Goal: Task Accomplishment & Management: Complete application form

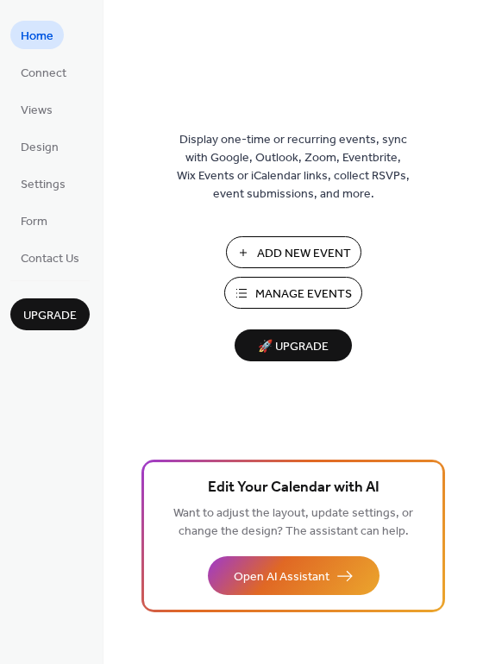
click at [292, 292] on span "Manage Events" at bounding box center [303, 295] width 97 height 18
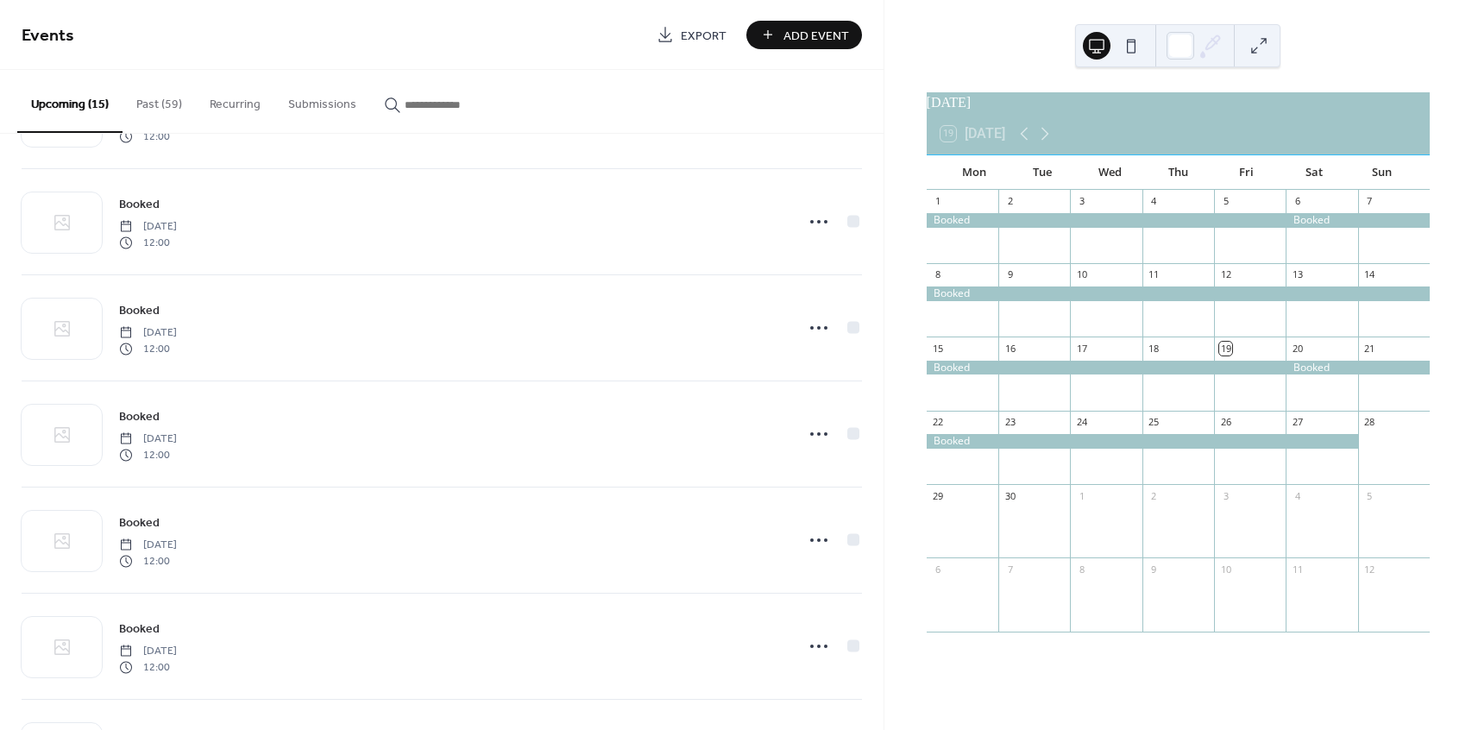
scroll to position [949, 0]
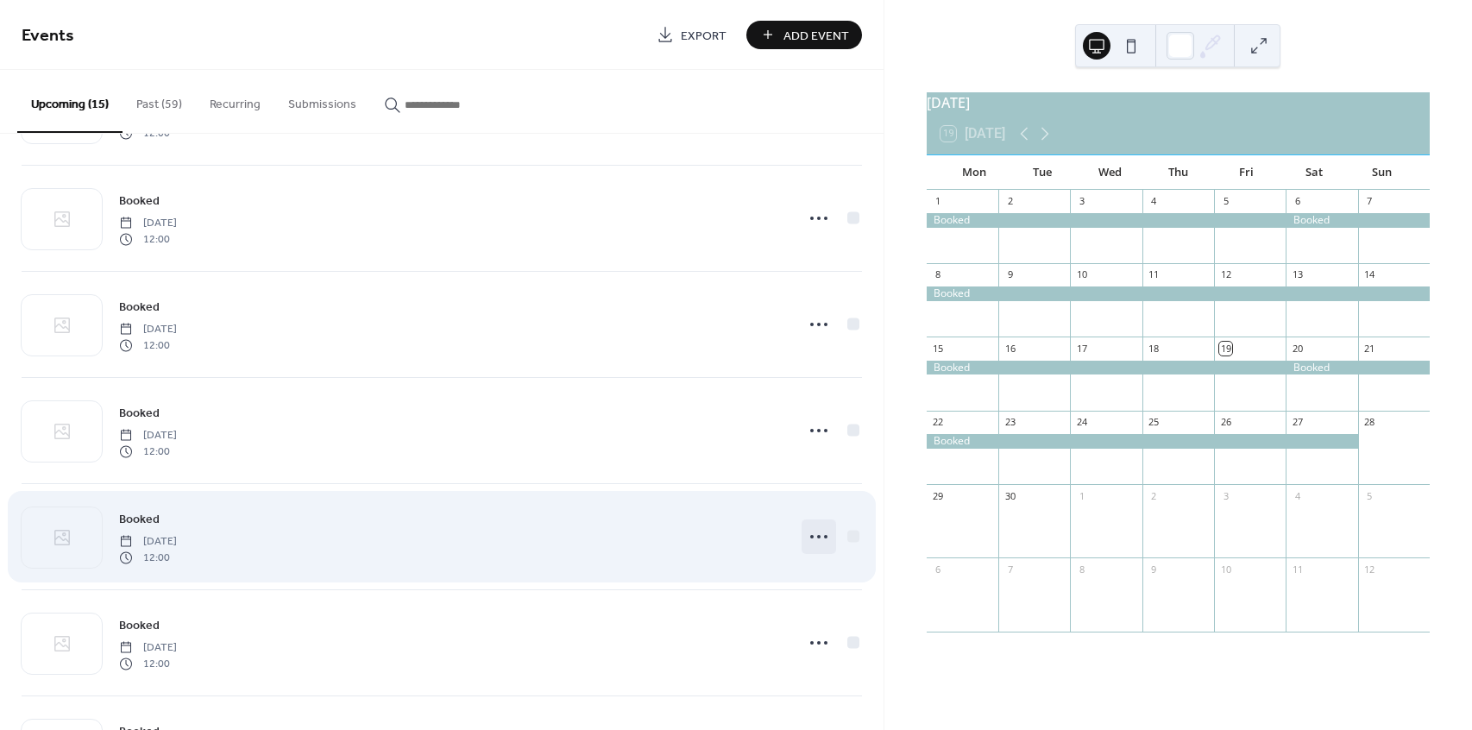
click at [805, 540] on icon at bounding box center [819, 537] width 28 height 28
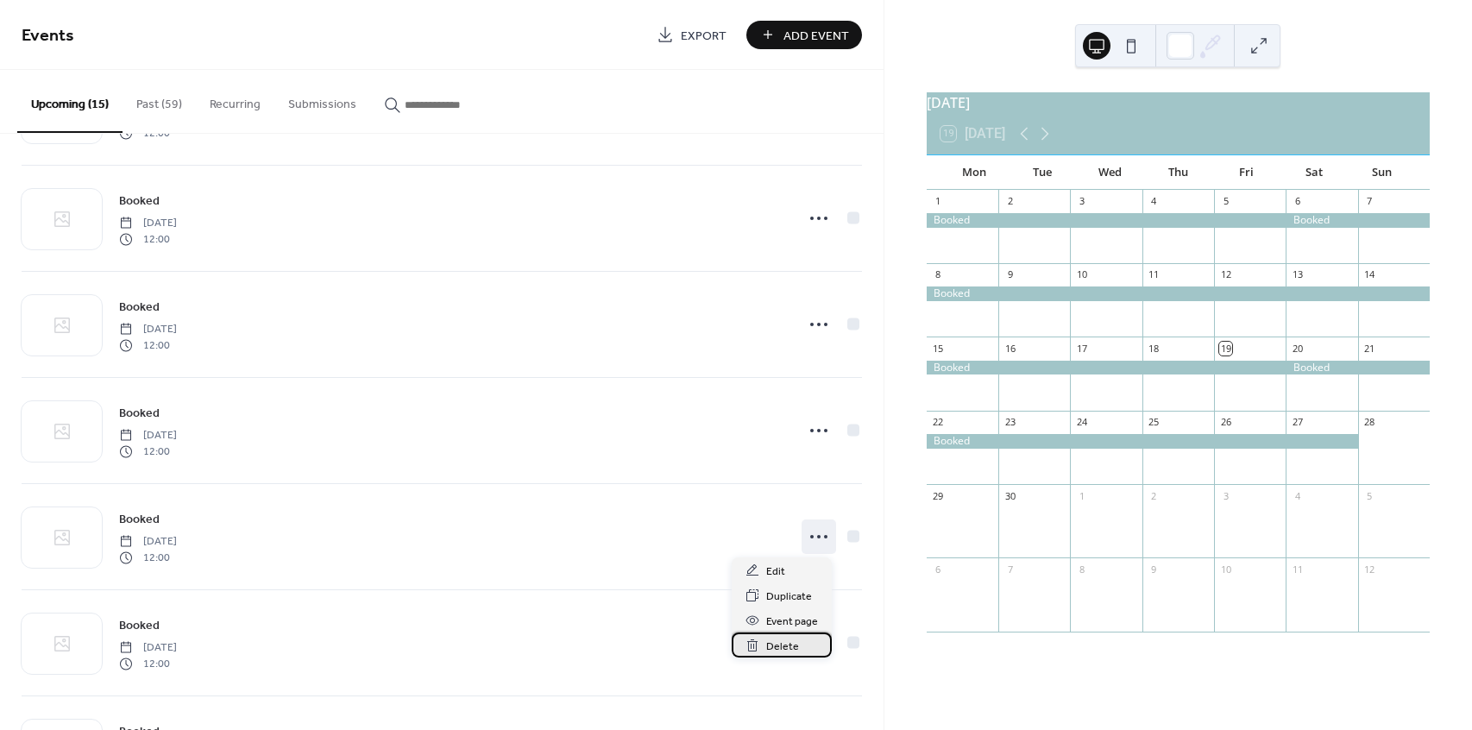
click at [776, 644] on span "Delete" at bounding box center [782, 646] width 33 height 18
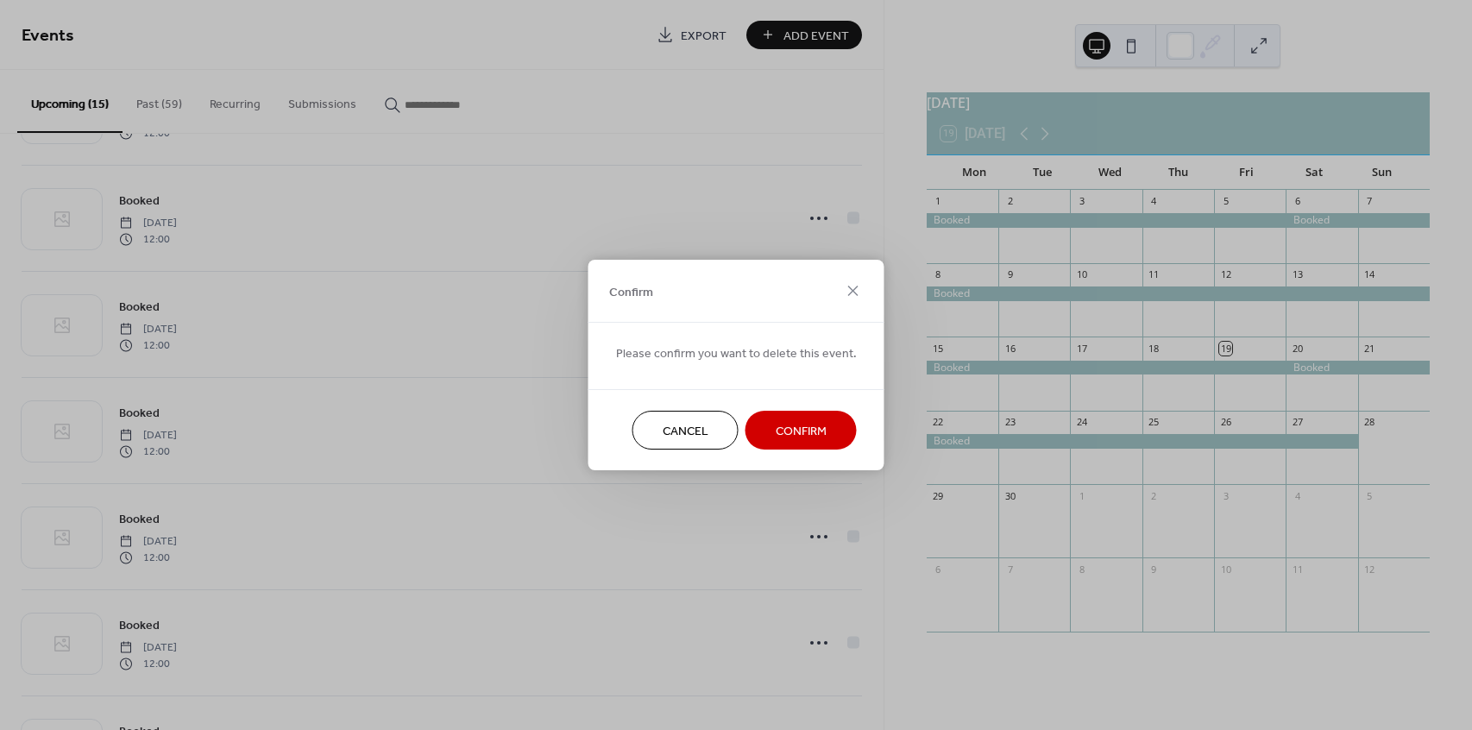
click at [796, 430] on span "Confirm" at bounding box center [800, 432] width 51 height 18
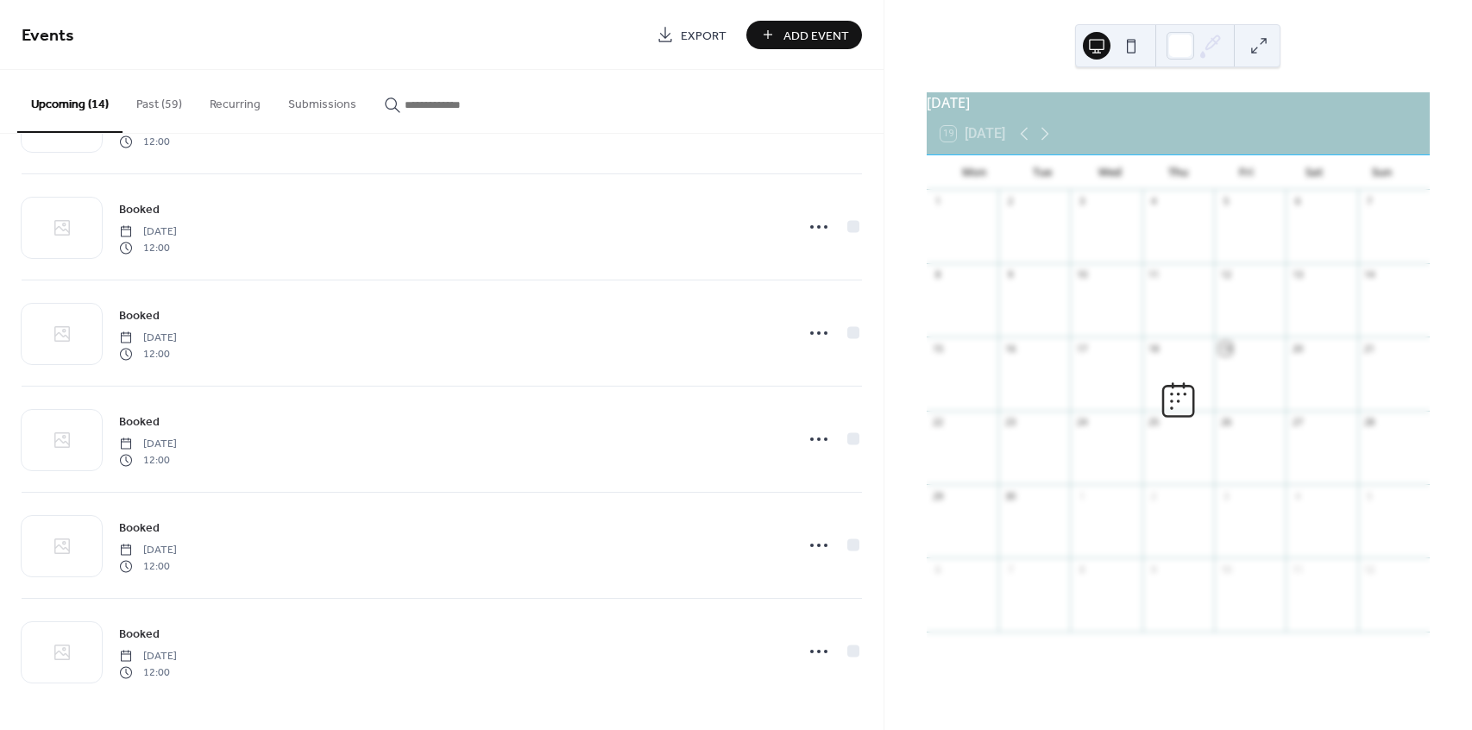
scroll to position [940, 0]
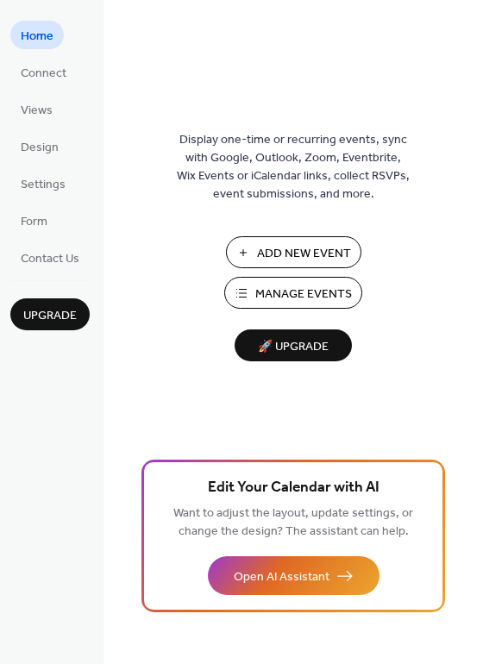
click at [323, 246] on span "Add New Event" at bounding box center [304, 254] width 94 height 18
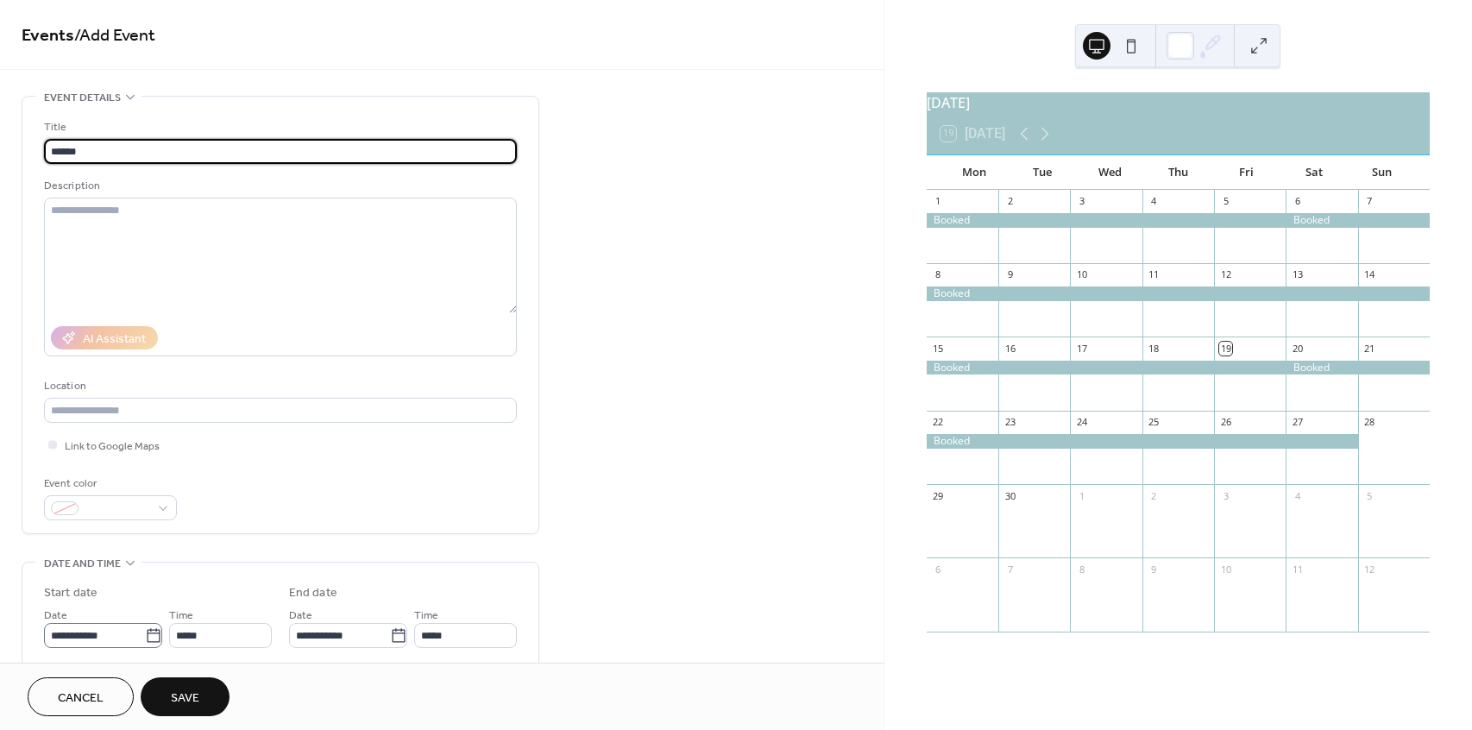
type input "******"
click at [146, 631] on icon at bounding box center [153, 635] width 17 height 17
click at [145, 631] on input "**********" at bounding box center [94, 635] width 101 height 25
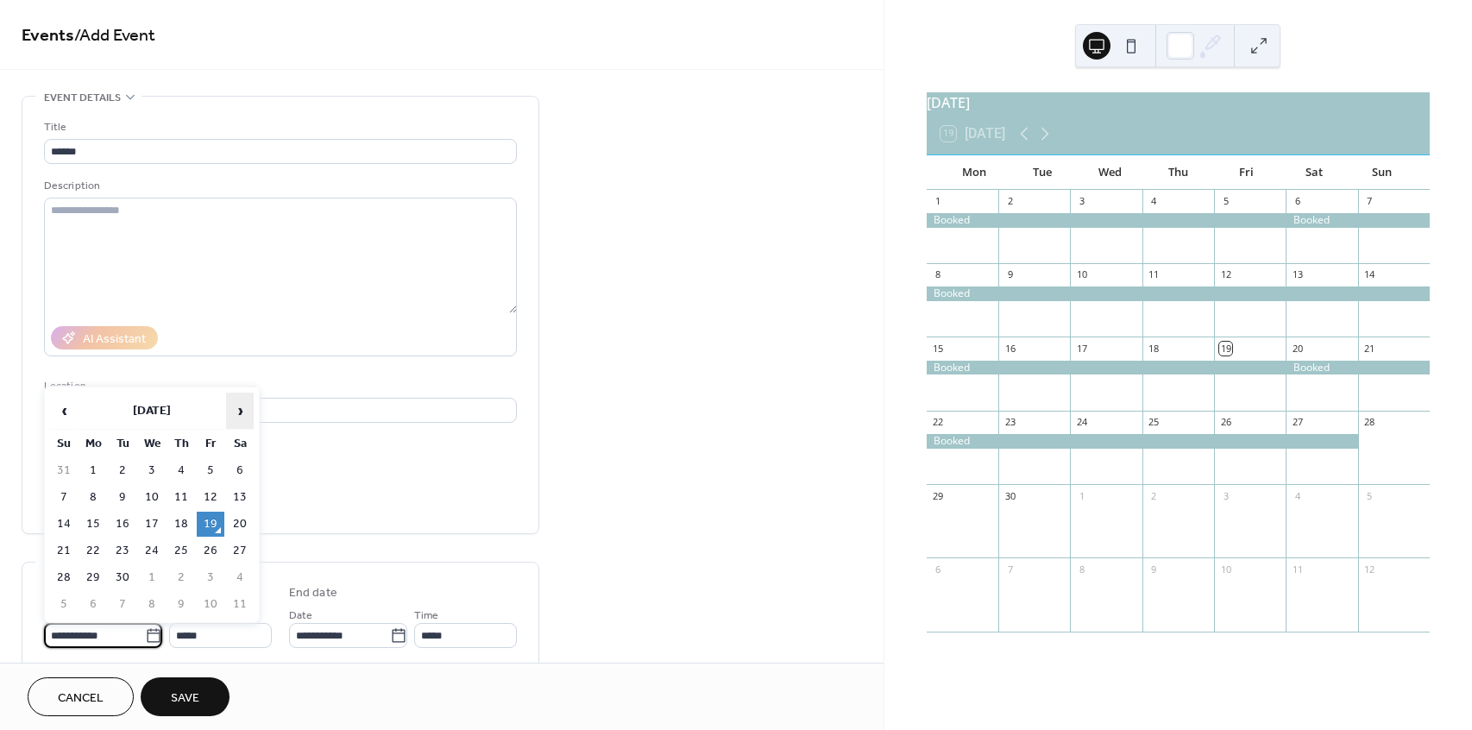
click at [235, 411] on span "›" at bounding box center [240, 410] width 26 height 35
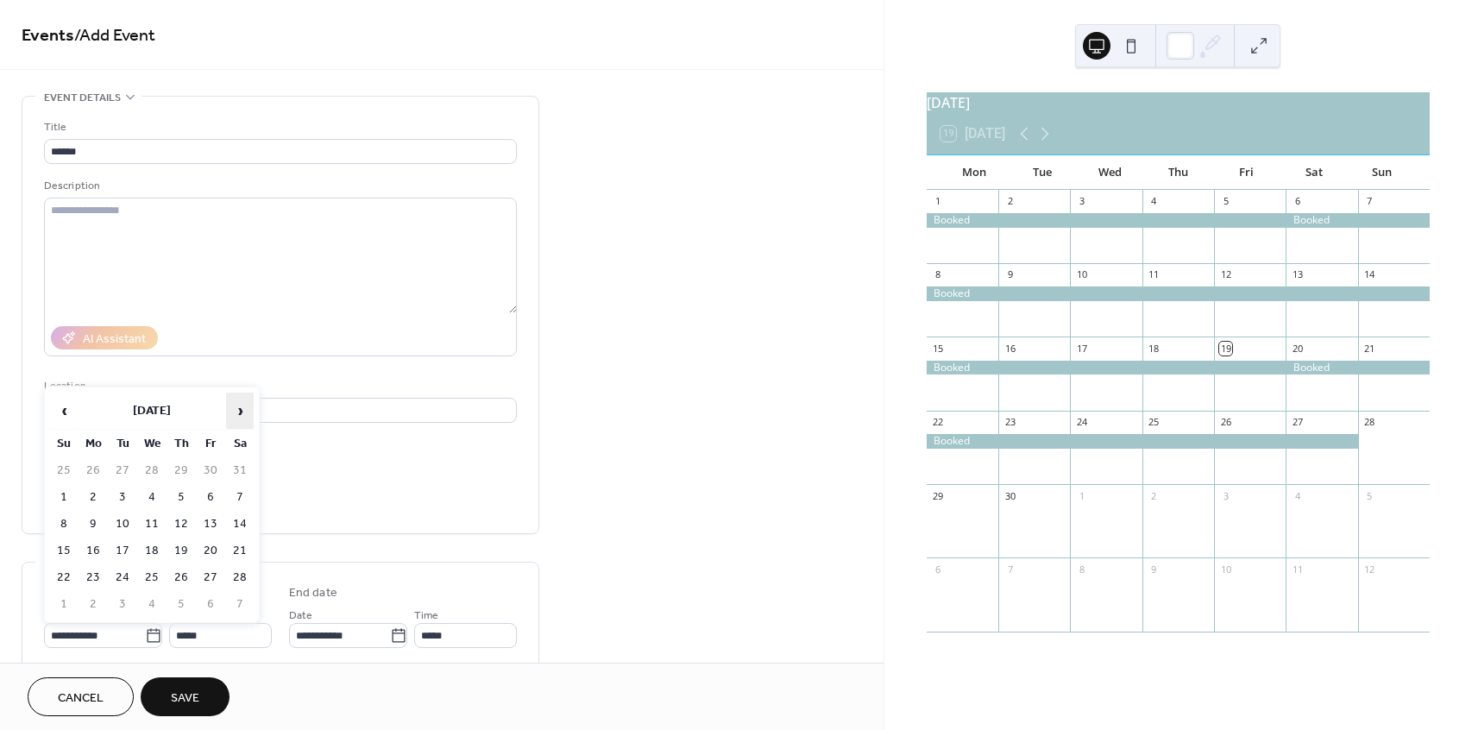
click at [235, 411] on span "›" at bounding box center [240, 410] width 26 height 35
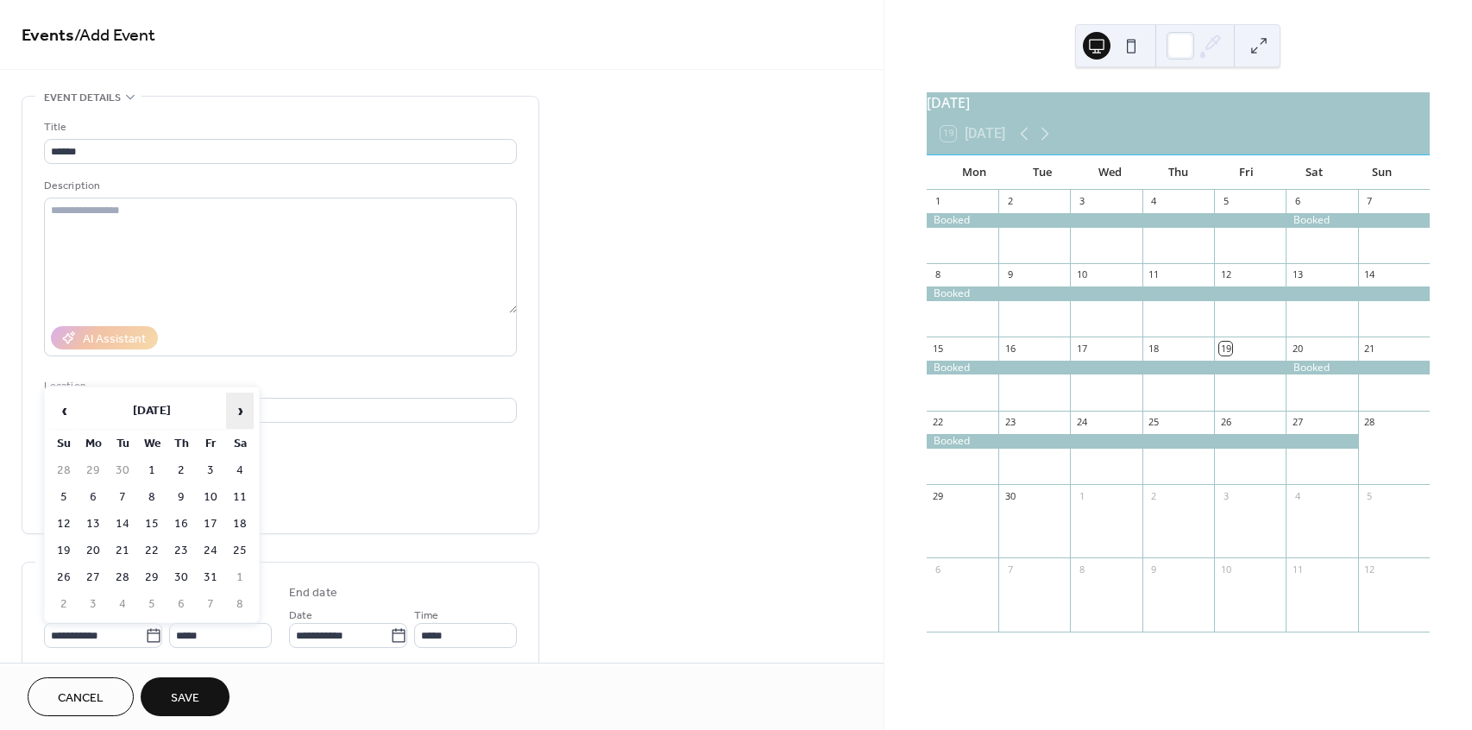
click at [235, 411] on span "›" at bounding box center [240, 410] width 26 height 35
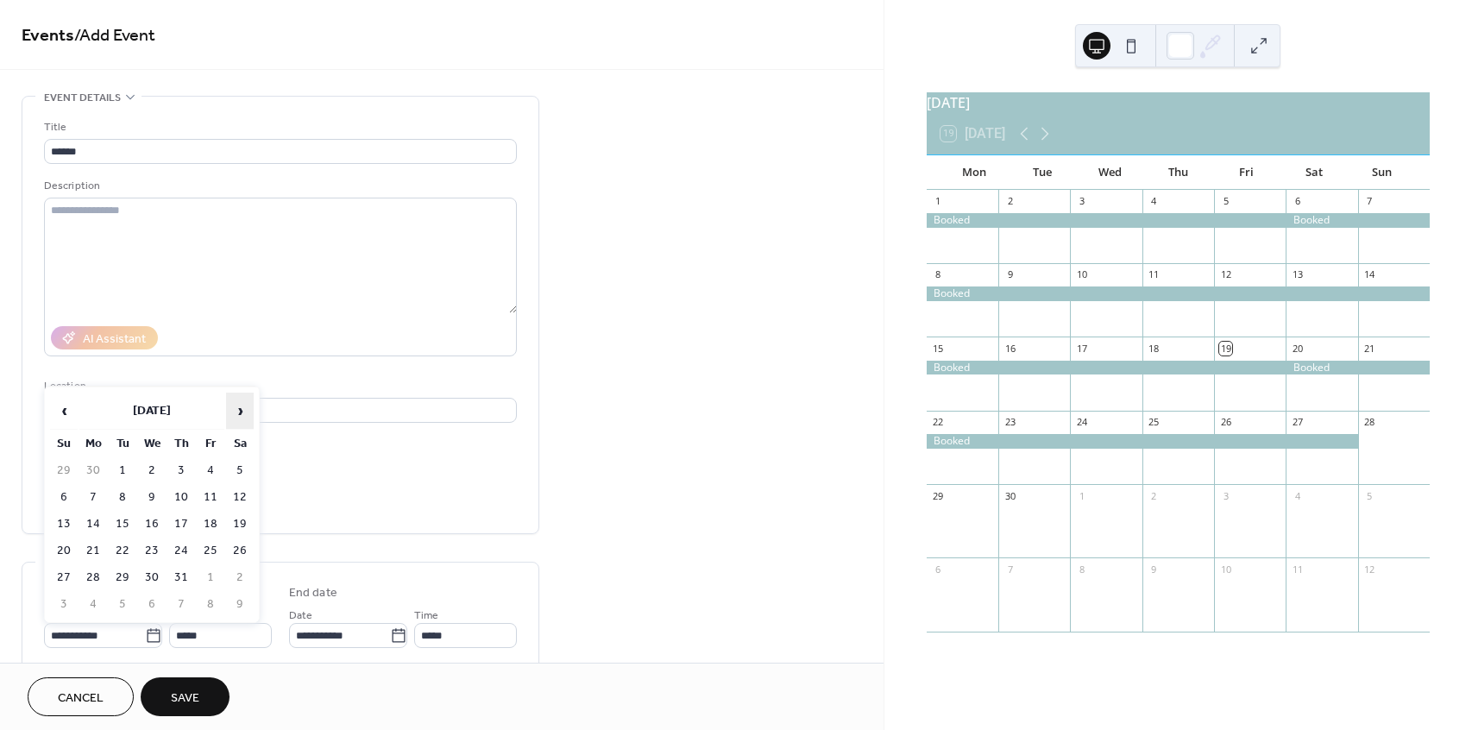
click at [235, 411] on span "›" at bounding box center [240, 410] width 26 height 35
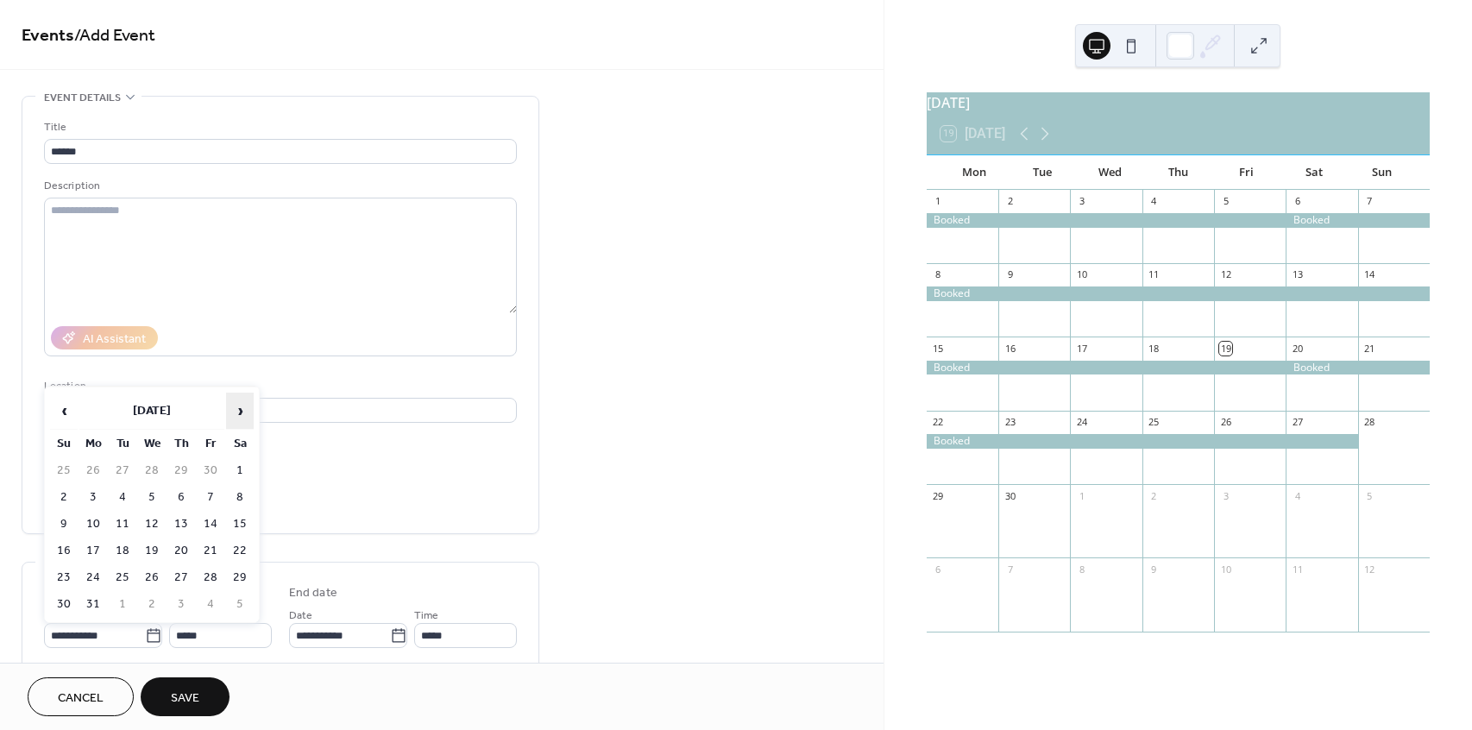
click at [235, 411] on span "›" at bounding box center [240, 410] width 26 height 35
click at [240, 542] on td "21" at bounding box center [240, 550] width 28 height 25
type input "**********"
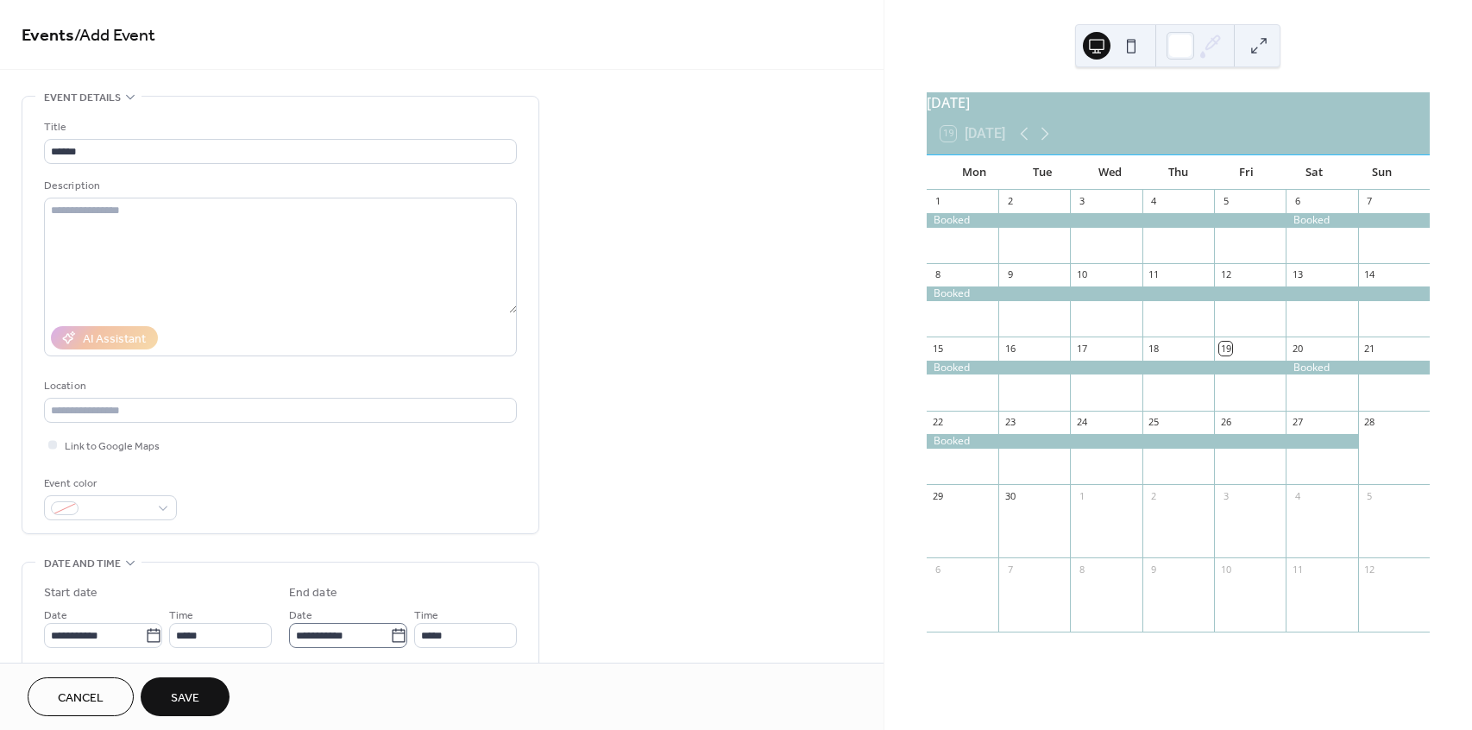
click at [392, 634] on icon at bounding box center [398, 635] width 17 height 17
click at [390, 634] on input "**********" at bounding box center [339, 635] width 101 height 25
click at [456, 568] on td "27" at bounding box center [456, 577] width 28 height 25
type input "**********"
click at [183, 693] on span "Save" at bounding box center [185, 698] width 28 height 18
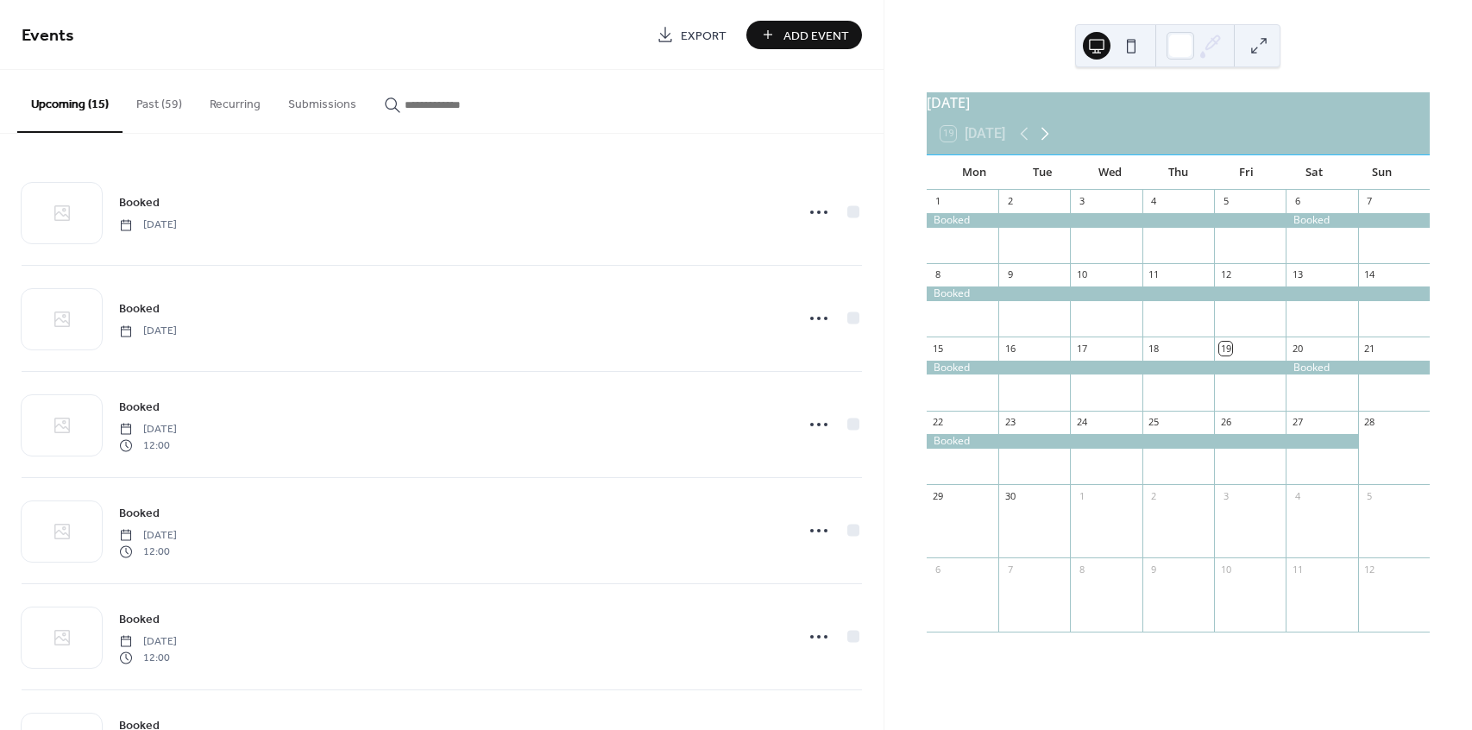
click at [1051, 141] on icon at bounding box center [1044, 133] width 21 height 21
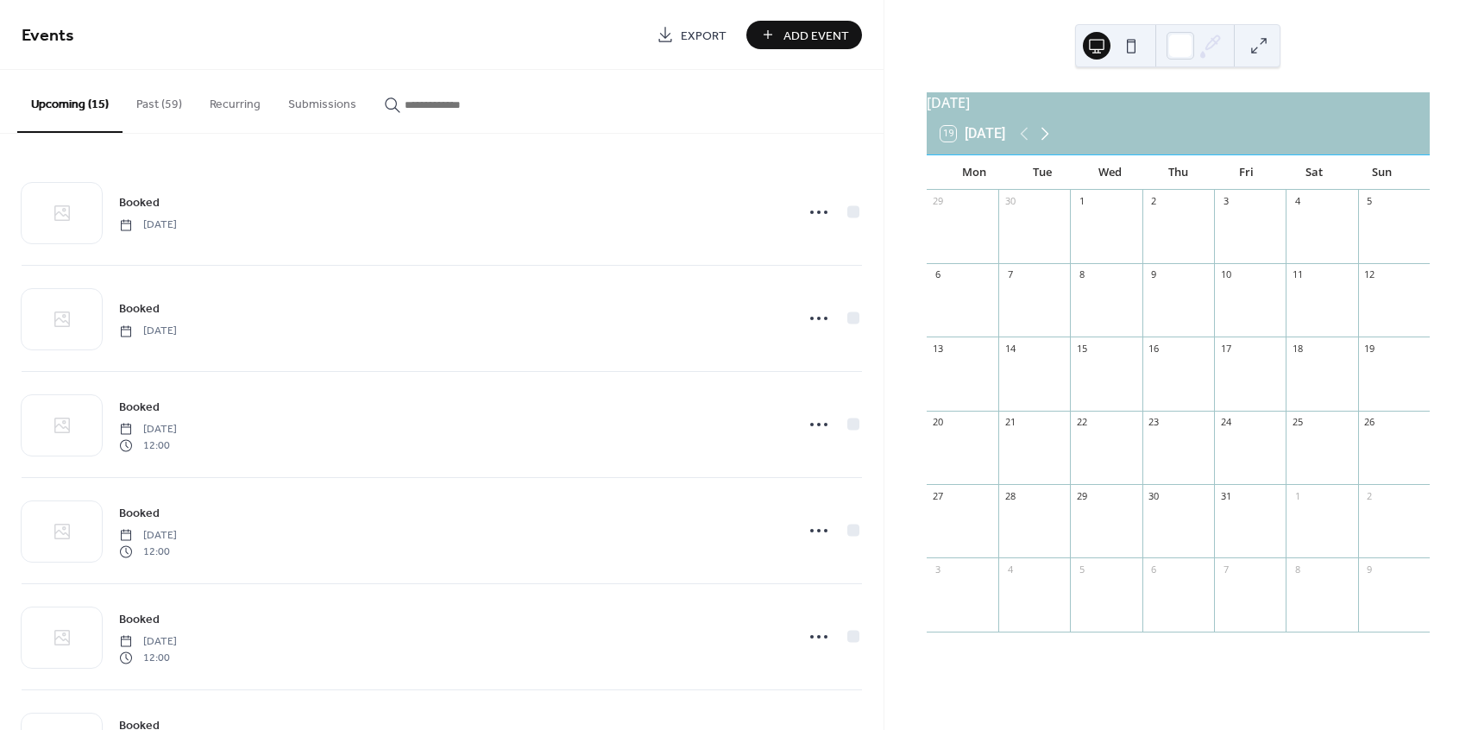
click at [1051, 141] on icon at bounding box center [1044, 133] width 21 height 21
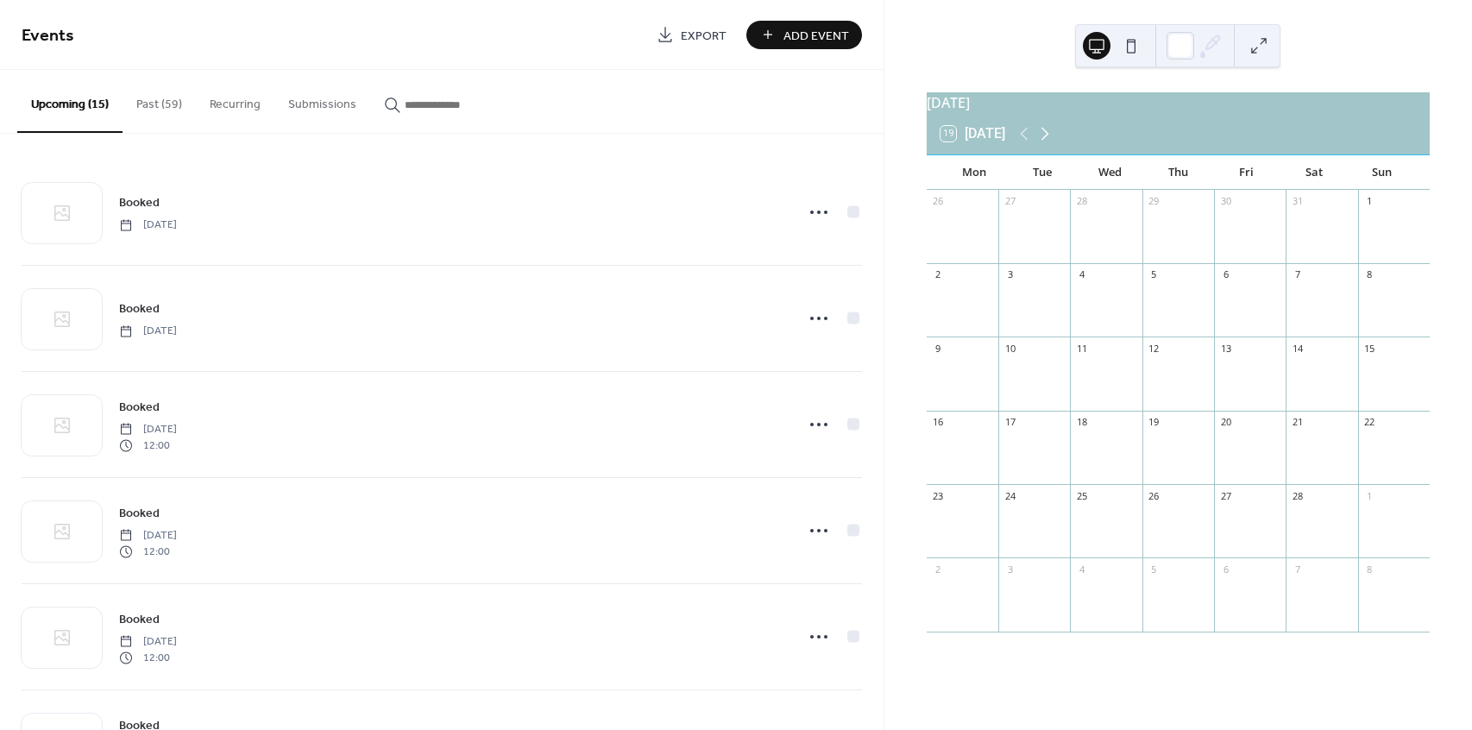
click at [1051, 141] on icon at bounding box center [1044, 133] width 21 height 21
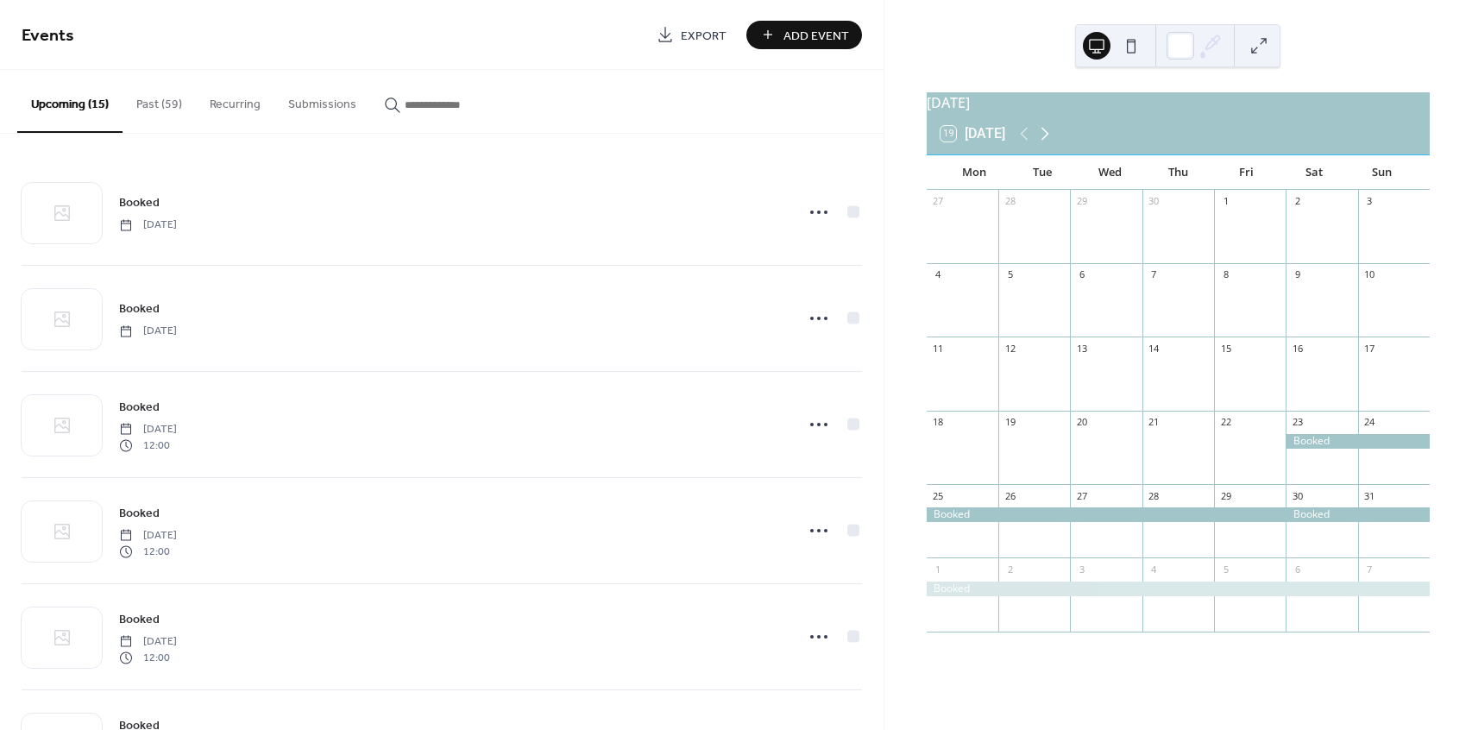
click at [1051, 141] on icon at bounding box center [1044, 133] width 21 height 21
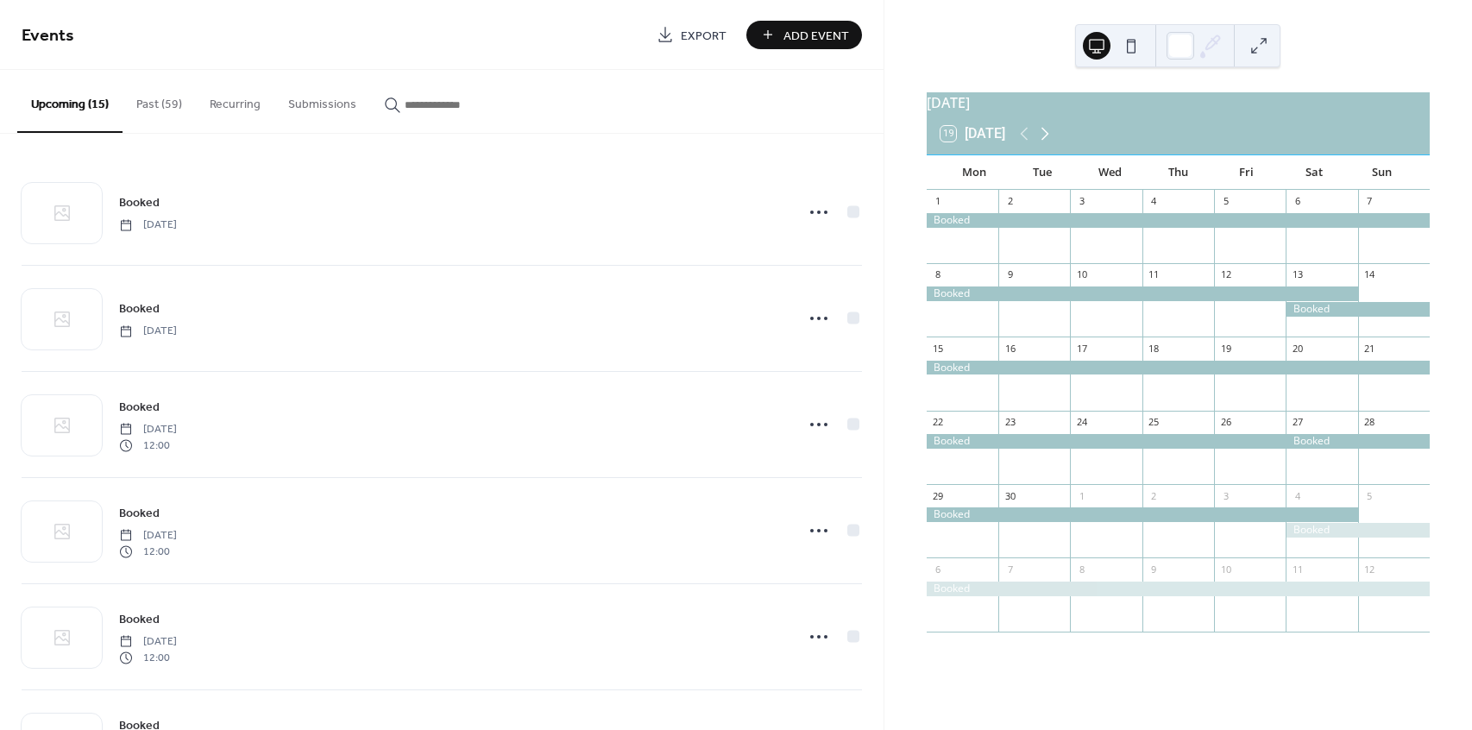
click at [1051, 141] on icon at bounding box center [1044, 133] width 21 height 21
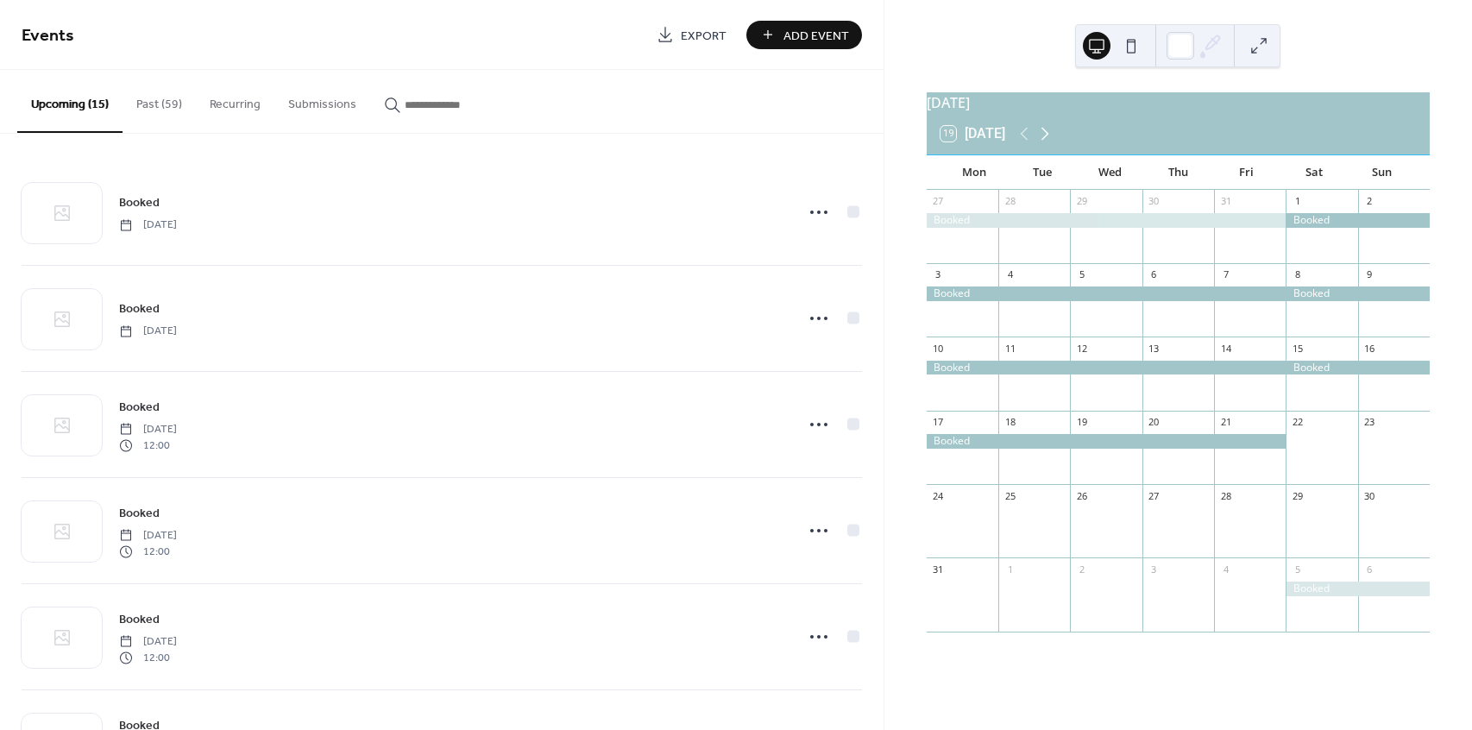
click at [1051, 141] on icon at bounding box center [1044, 133] width 21 height 21
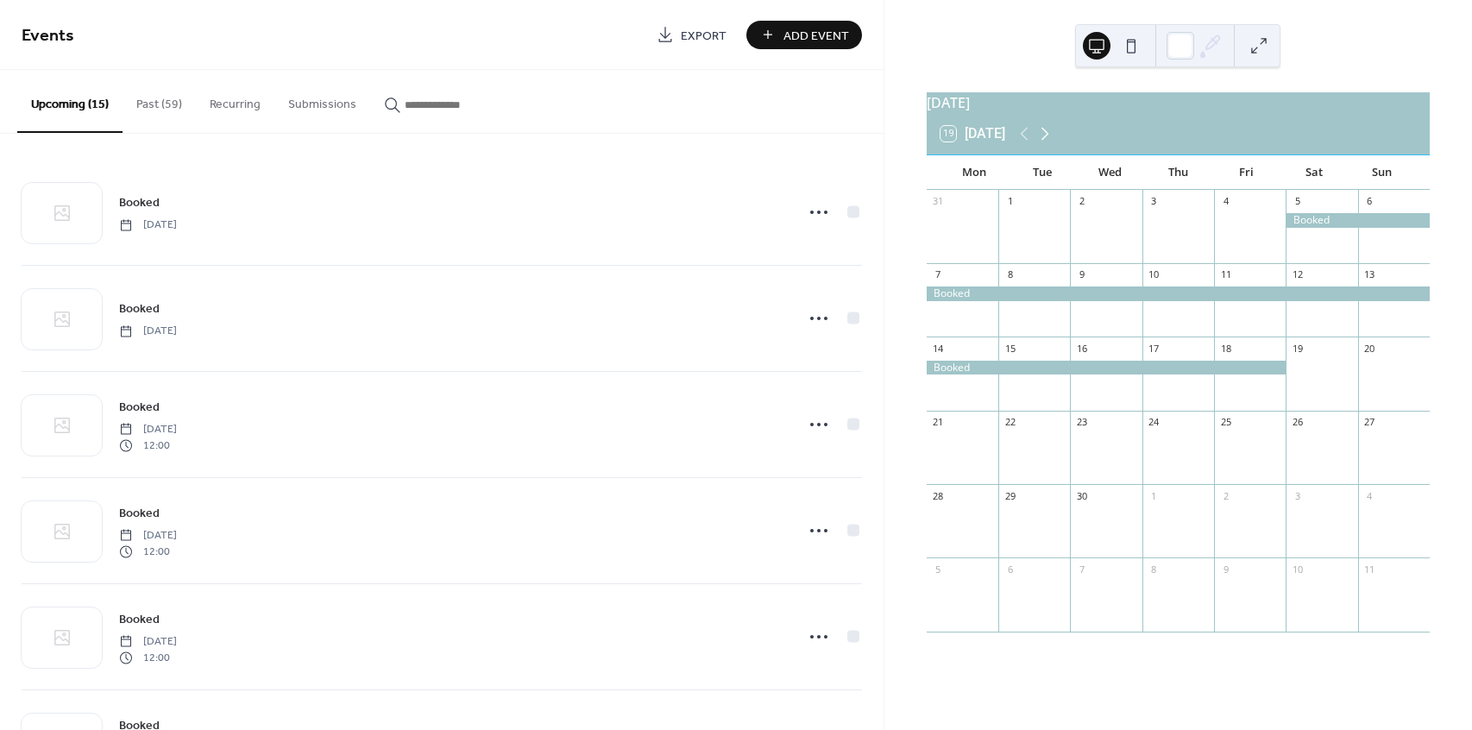
click at [1051, 141] on icon at bounding box center [1044, 133] width 21 height 21
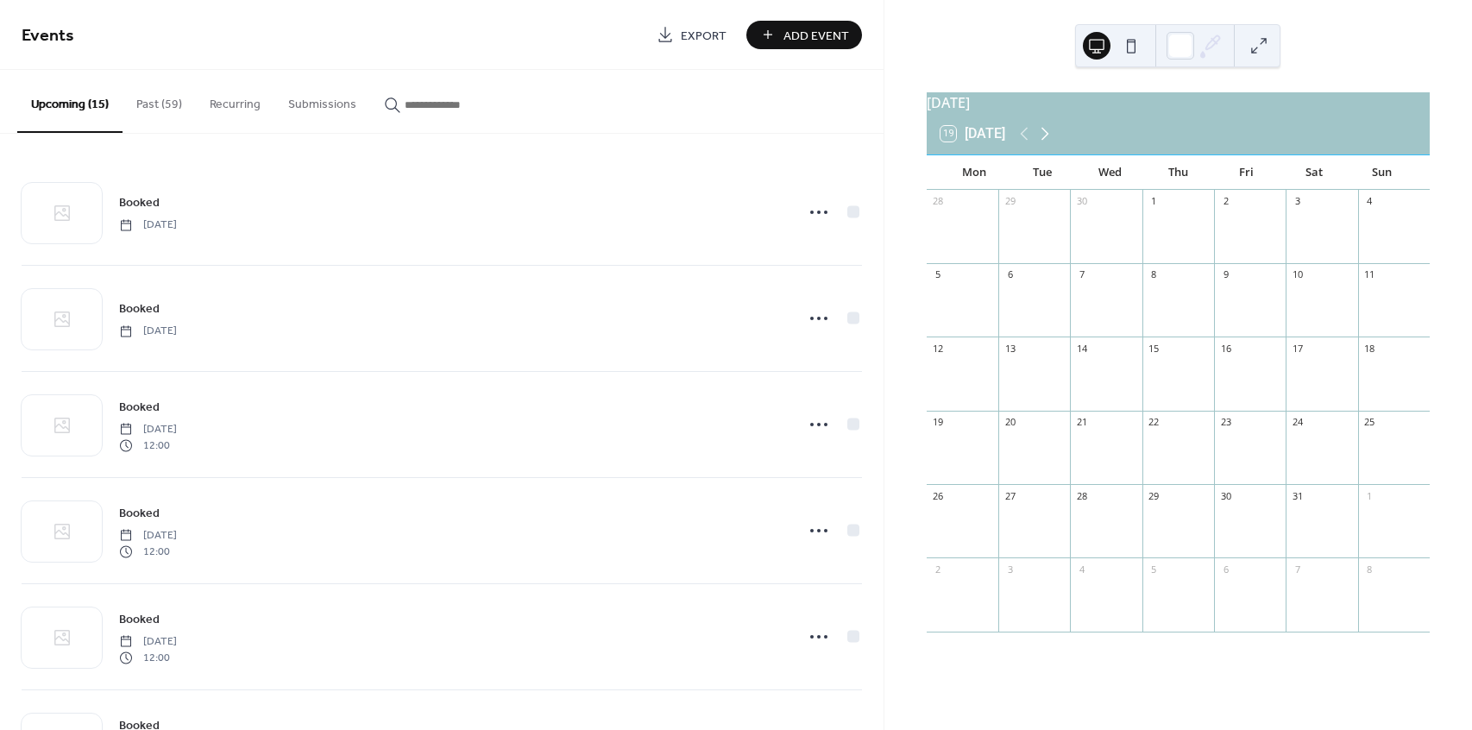
click at [1051, 141] on icon at bounding box center [1044, 133] width 21 height 21
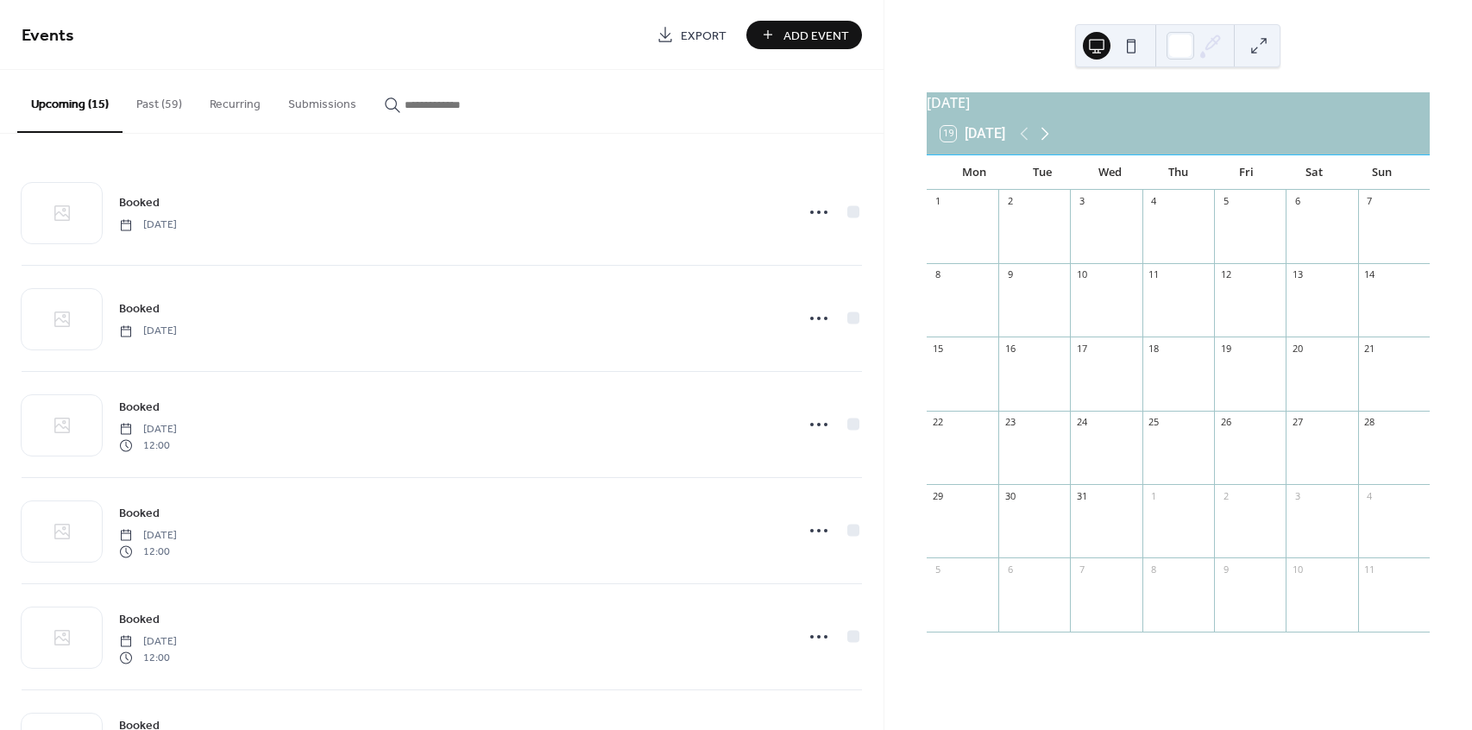
click at [1051, 141] on icon at bounding box center [1044, 133] width 21 height 21
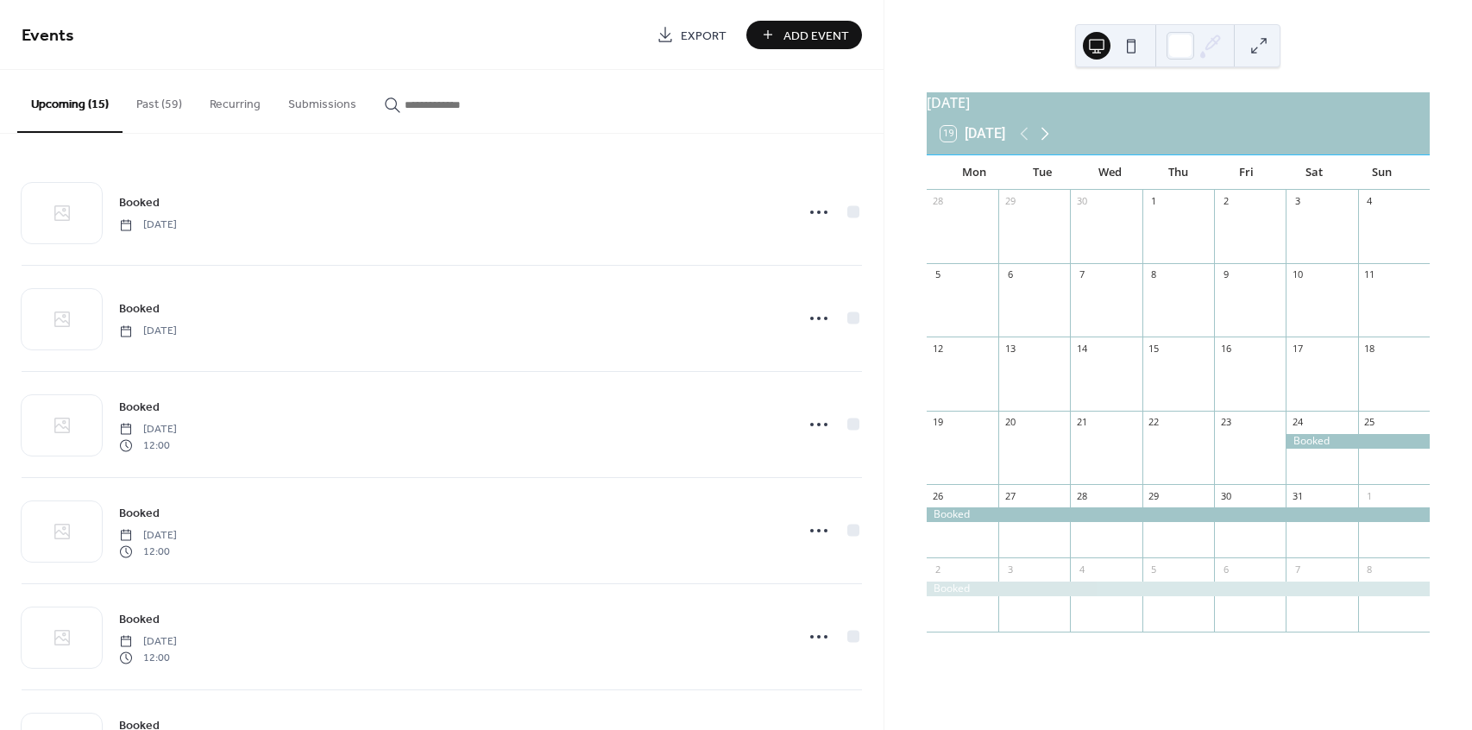
click at [1051, 141] on icon at bounding box center [1044, 133] width 21 height 21
